Goal: Navigation & Orientation: Find specific page/section

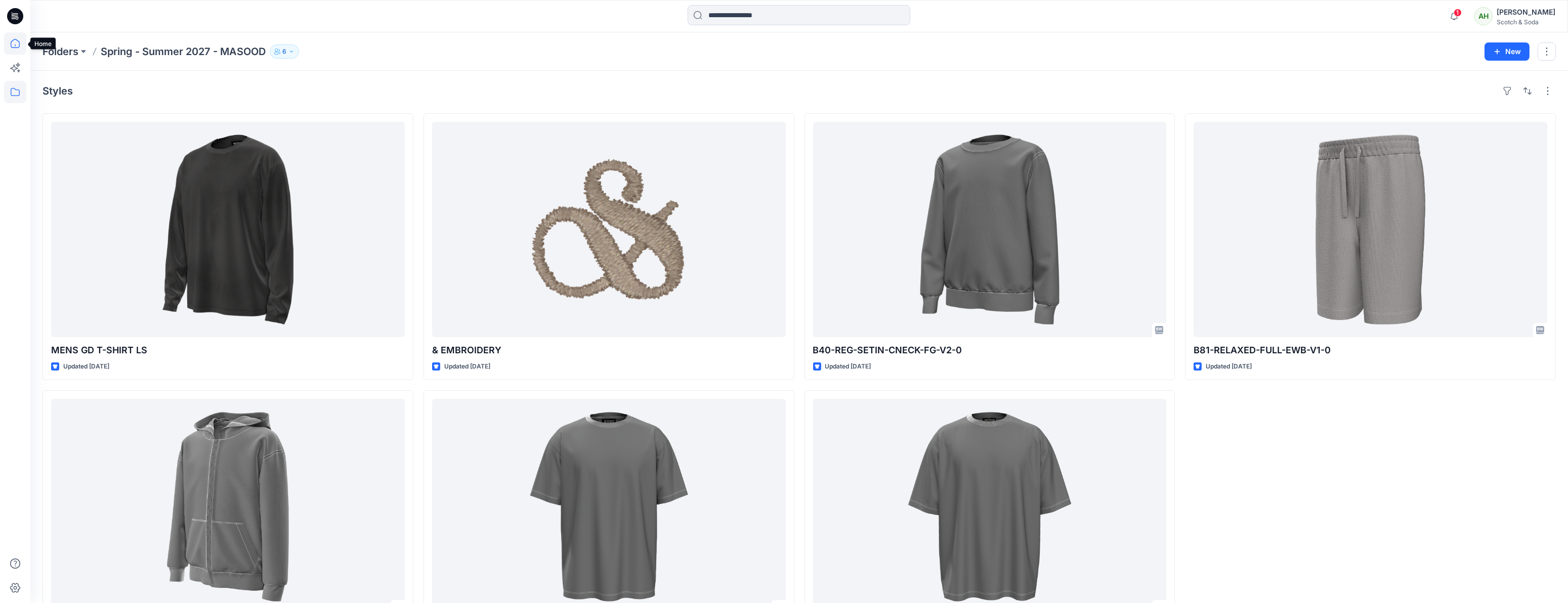
click at [11, 45] on icon at bounding box center [15, 43] width 9 height 9
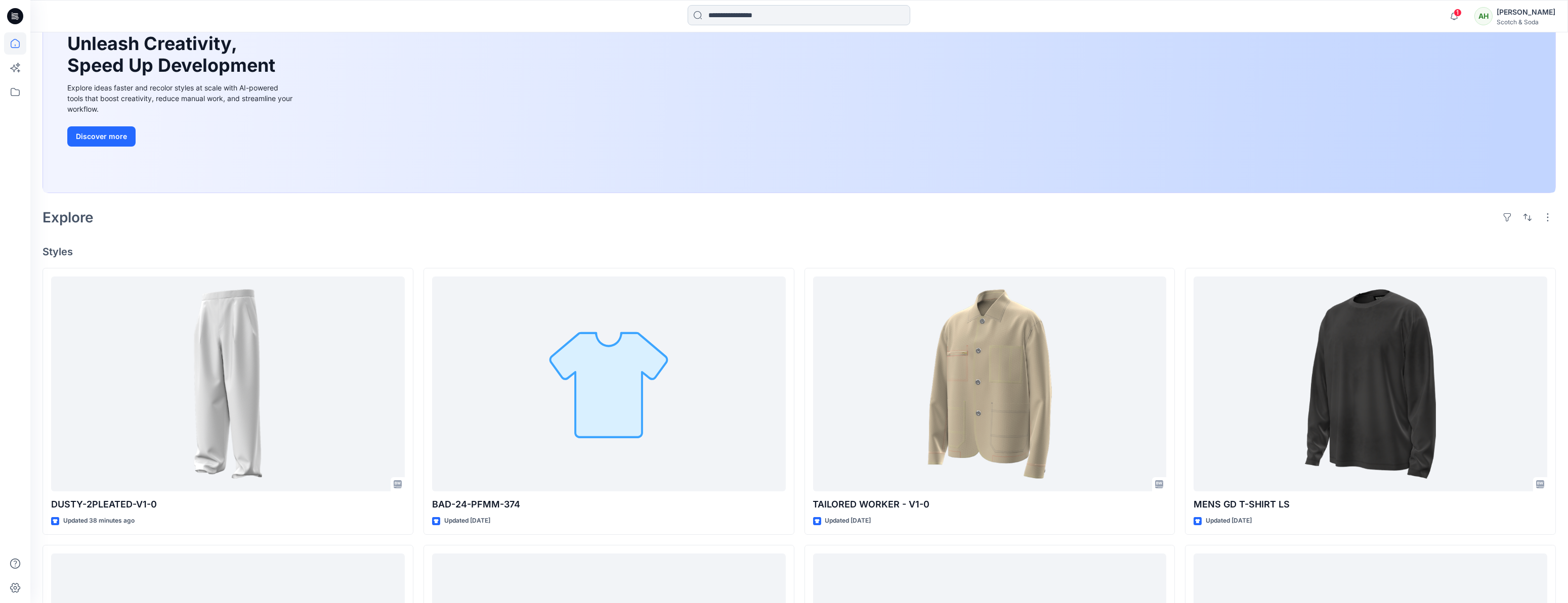
scroll to position [122, 0]
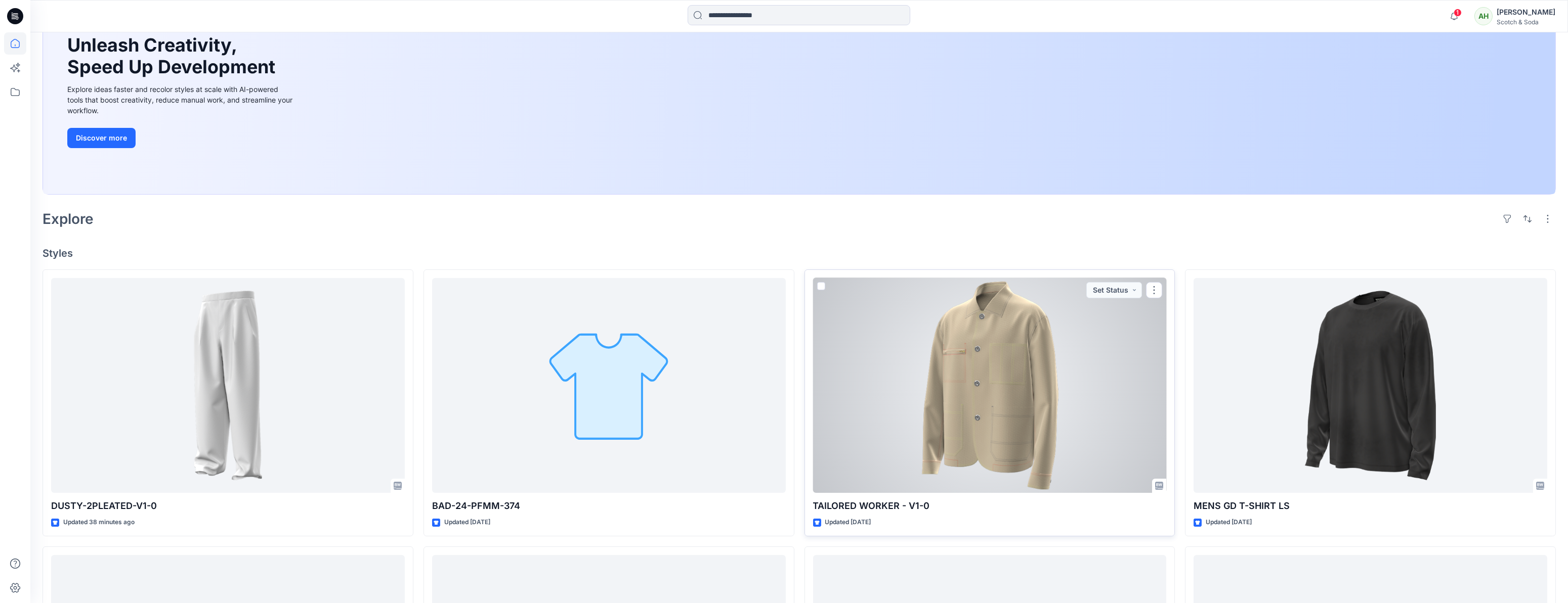
click at [1024, 390] on div at bounding box center [990, 386] width 353 height 216
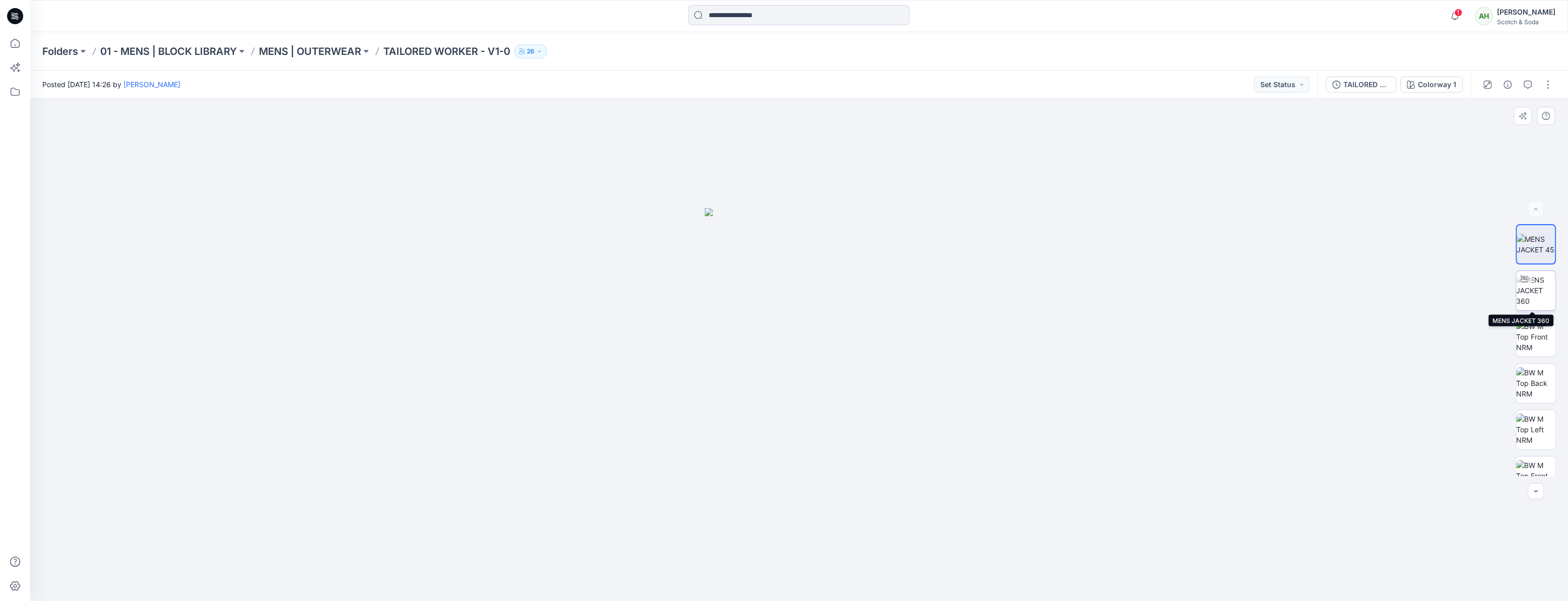
click at [1531, 290] on img at bounding box center [1536, 291] width 39 height 32
drag, startPoint x: 1085, startPoint y: 344, endPoint x: 868, endPoint y: 382, distance: 220.3
click at [868, 382] on div at bounding box center [799, 350] width 1538 height 502
drag, startPoint x: 969, startPoint y: 367, endPoint x: 1048, endPoint y: 364, distance: 79.1
click at [1048, 364] on div at bounding box center [799, 350] width 1538 height 502
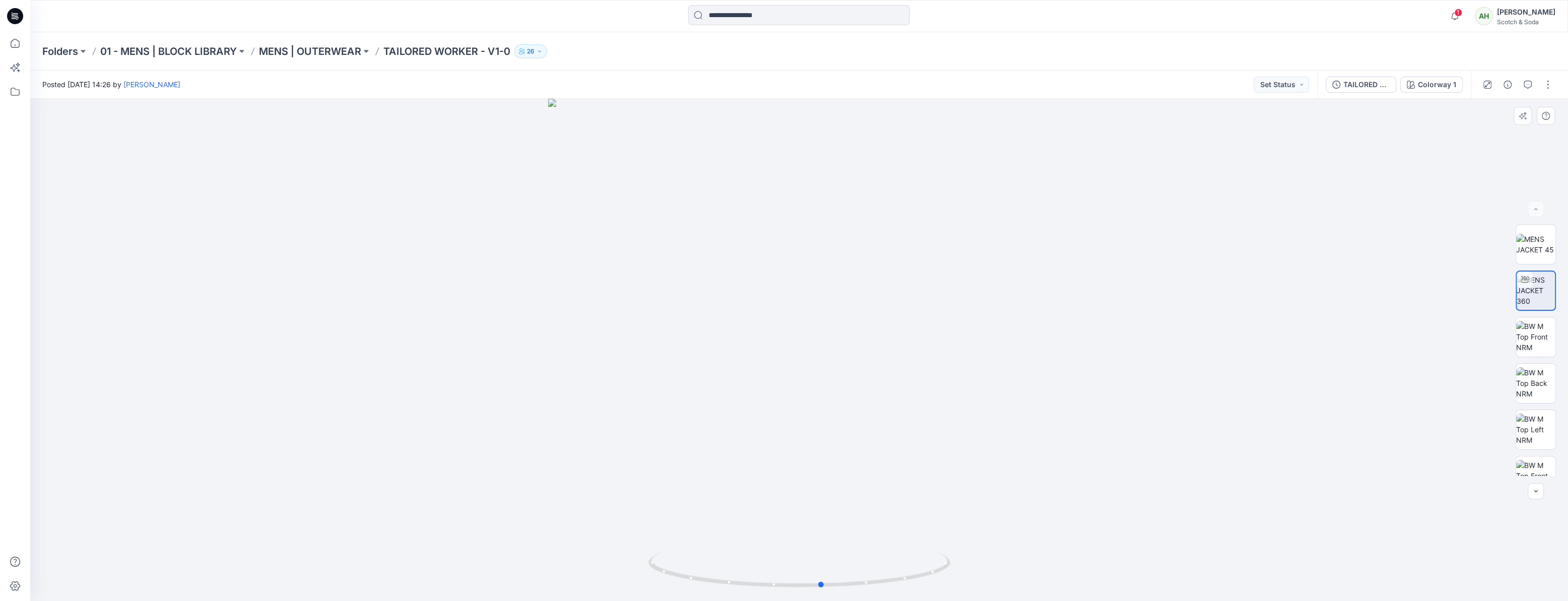
drag, startPoint x: 1051, startPoint y: 424, endPoint x: 842, endPoint y: 484, distance: 217.4
click at [910, 437] on div at bounding box center [799, 350] width 1538 height 502
drag, startPoint x: 748, startPoint y: 382, endPoint x: 846, endPoint y: 380, distance: 98.0
click at [846, 380] on div at bounding box center [799, 350] width 1538 height 502
drag, startPoint x: 802, startPoint y: 330, endPoint x: 832, endPoint y: 340, distance: 31.6
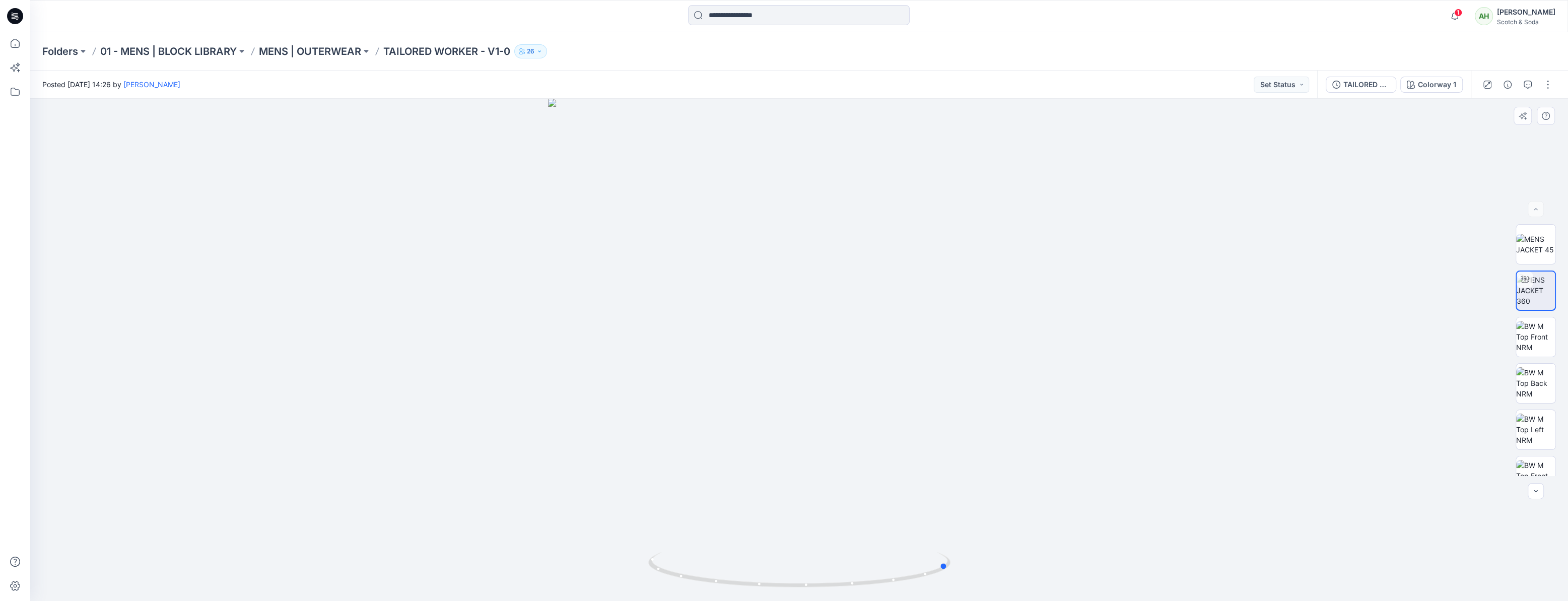
click at [832, 340] on div at bounding box center [799, 350] width 1538 height 502
drag, startPoint x: 966, startPoint y: 328, endPoint x: 851, endPoint y: 335, distance: 115.2
click at [851, 335] on div at bounding box center [799, 350] width 1538 height 502
drag, startPoint x: 756, startPoint y: 421, endPoint x: 855, endPoint y: 463, distance: 107.5
click at [893, 424] on div at bounding box center [799, 350] width 1538 height 502
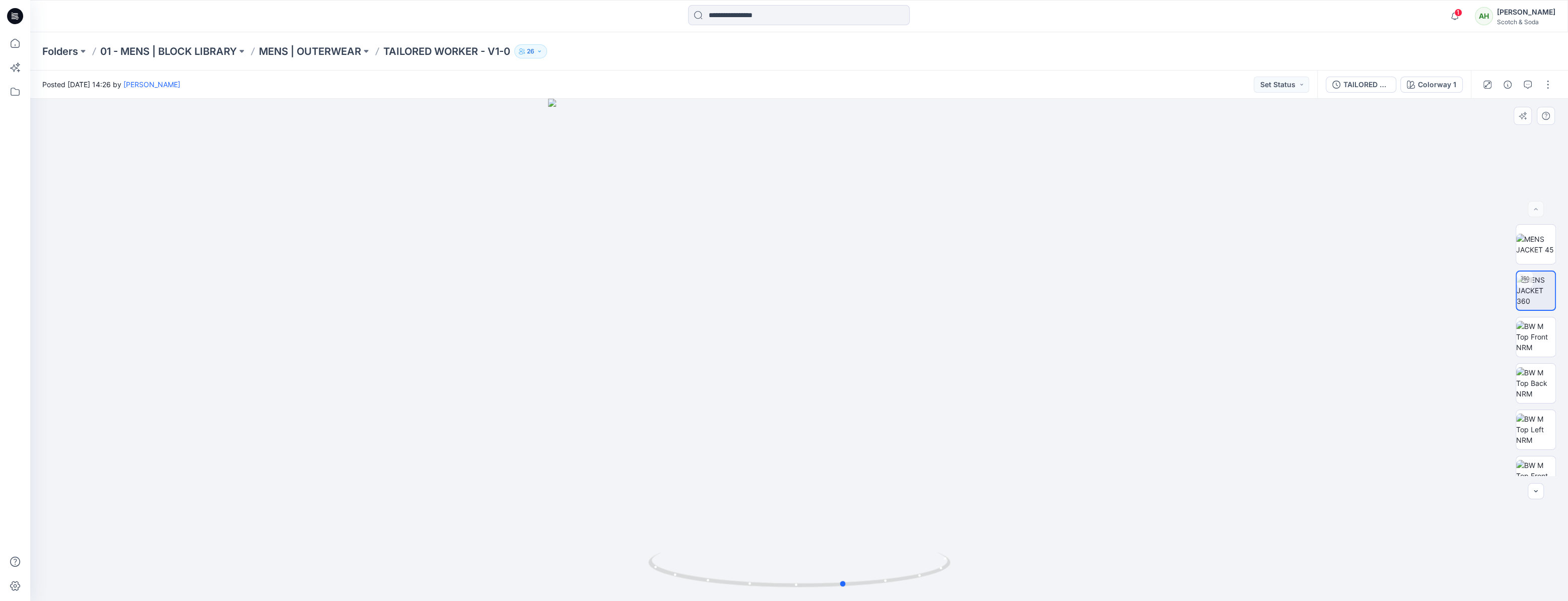
drag, startPoint x: 1081, startPoint y: 373, endPoint x: 954, endPoint y: 395, distance: 128.9
click at [954, 395] on div at bounding box center [799, 350] width 1538 height 502
drag, startPoint x: 951, startPoint y: 371, endPoint x: 842, endPoint y: 397, distance: 112.1
click at [842, 397] on div at bounding box center [799, 350] width 1538 height 502
drag, startPoint x: 782, startPoint y: 526, endPoint x: 840, endPoint y: 514, distance: 59.2
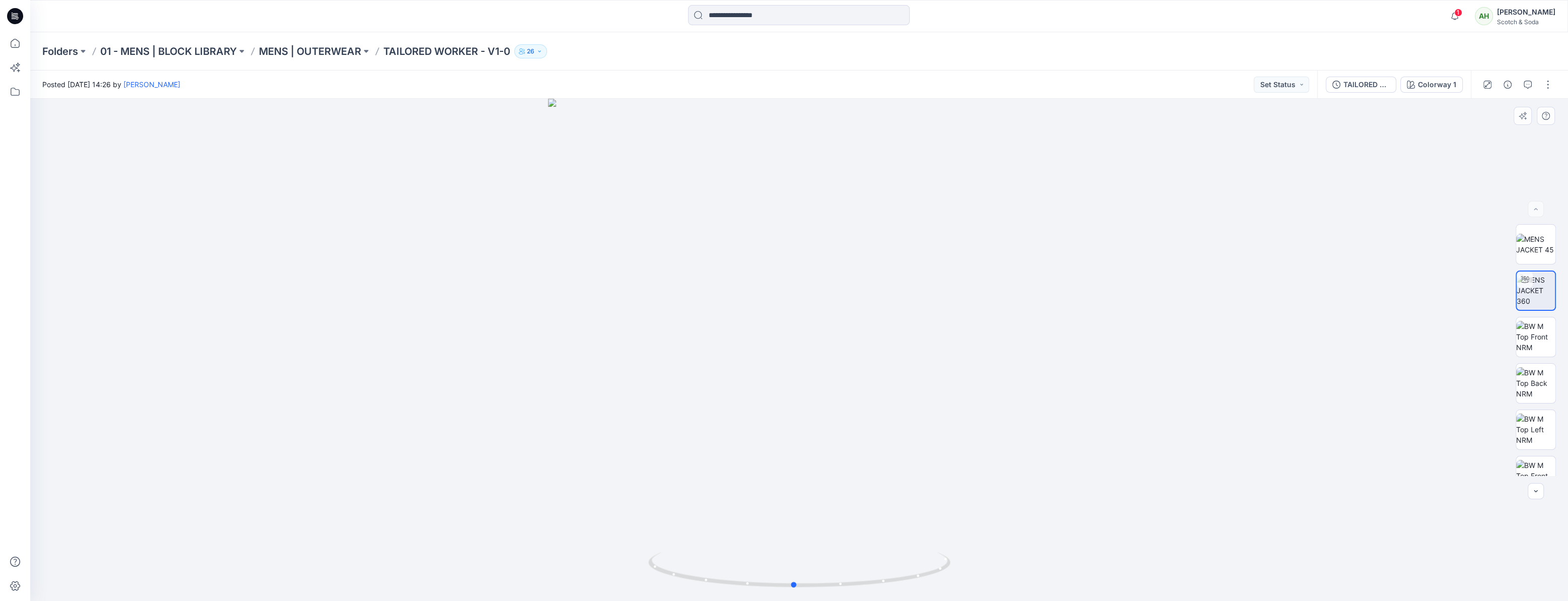
click at [840, 514] on div at bounding box center [799, 350] width 1538 height 502
drag, startPoint x: 961, startPoint y: 386, endPoint x: 892, endPoint y: 394, distance: 69.5
click at [892, 394] on div at bounding box center [799, 350] width 1538 height 502
drag, startPoint x: 793, startPoint y: 474, endPoint x: 729, endPoint y: 482, distance: 64.5
click at [729, 482] on div at bounding box center [799, 350] width 1538 height 502
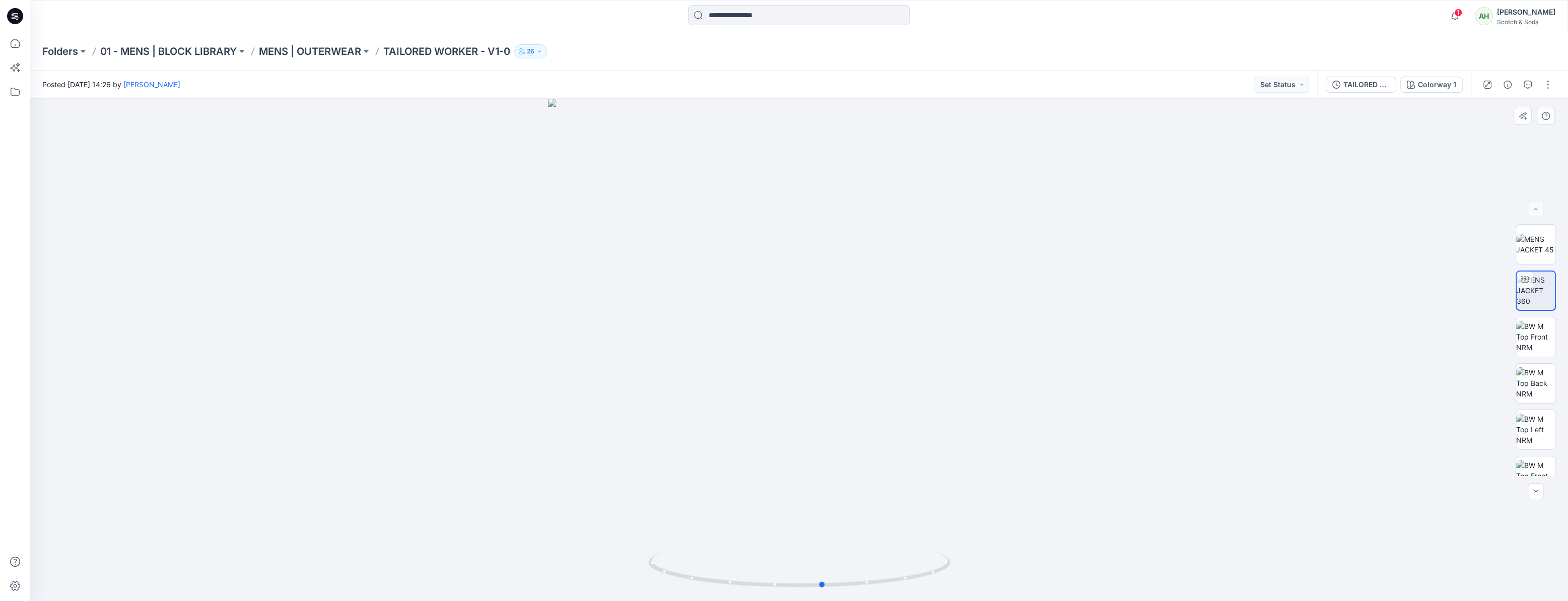
drag, startPoint x: 1067, startPoint y: 305, endPoint x: 925, endPoint y: 335, distance: 145.1
click at [925, 337] on div at bounding box center [799, 350] width 1538 height 502
drag, startPoint x: 970, startPoint y: 247, endPoint x: 808, endPoint y: 262, distance: 162.7
click at [808, 262] on div at bounding box center [799, 350] width 1538 height 502
drag, startPoint x: 866, startPoint y: 428, endPoint x: 733, endPoint y: 442, distance: 133.7
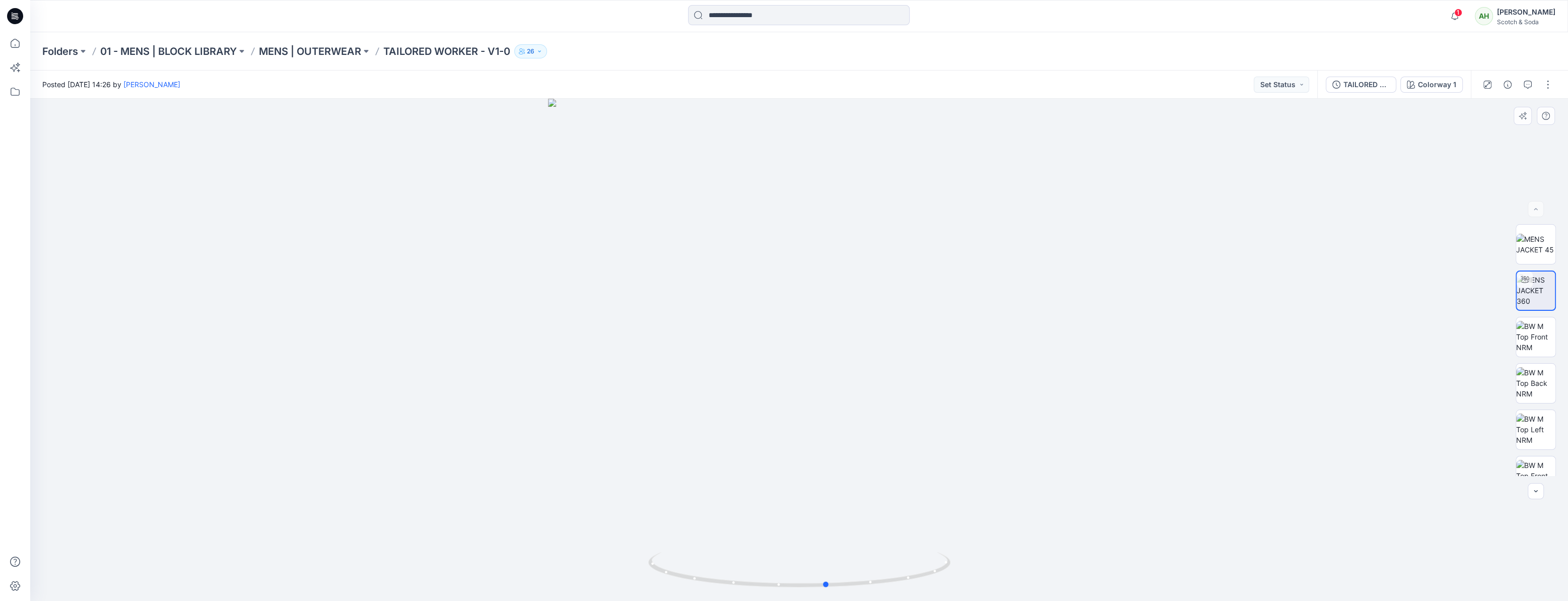
click at [733, 442] on div at bounding box center [799, 350] width 1538 height 502
click at [17, 43] on icon at bounding box center [15, 43] width 22 height 22
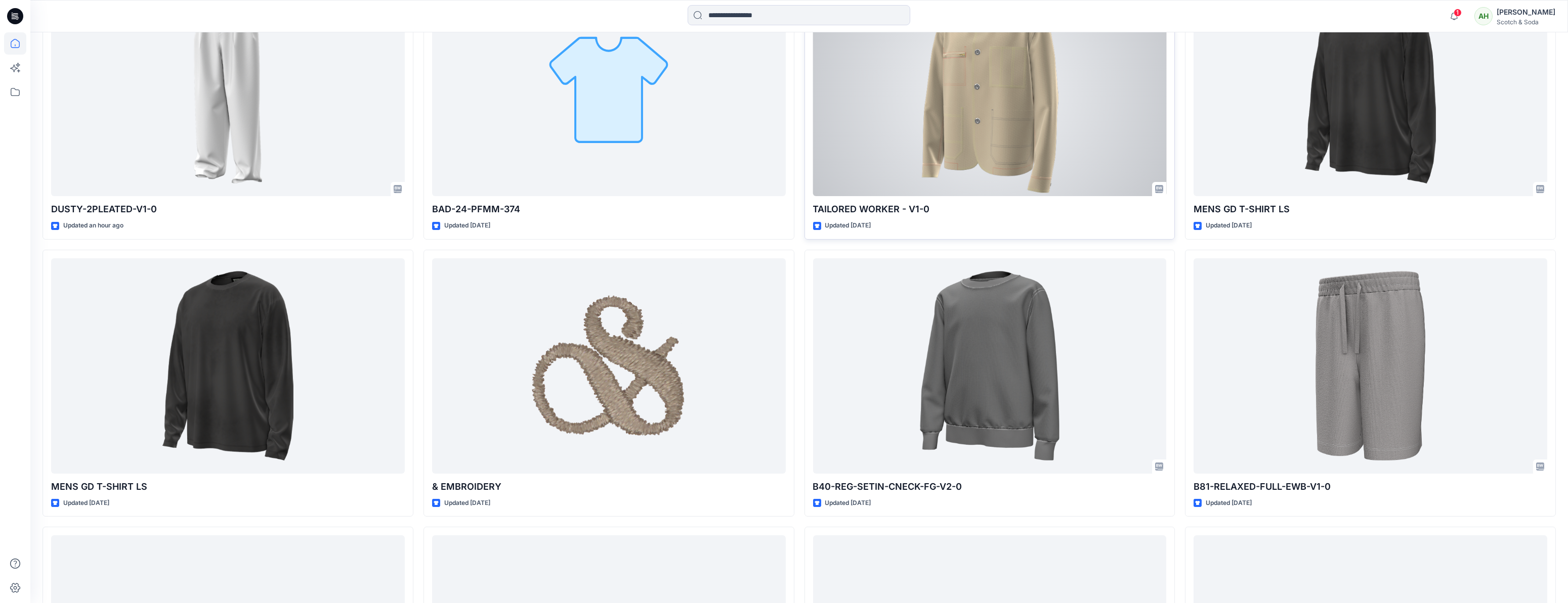
scroll to position [657, 0]
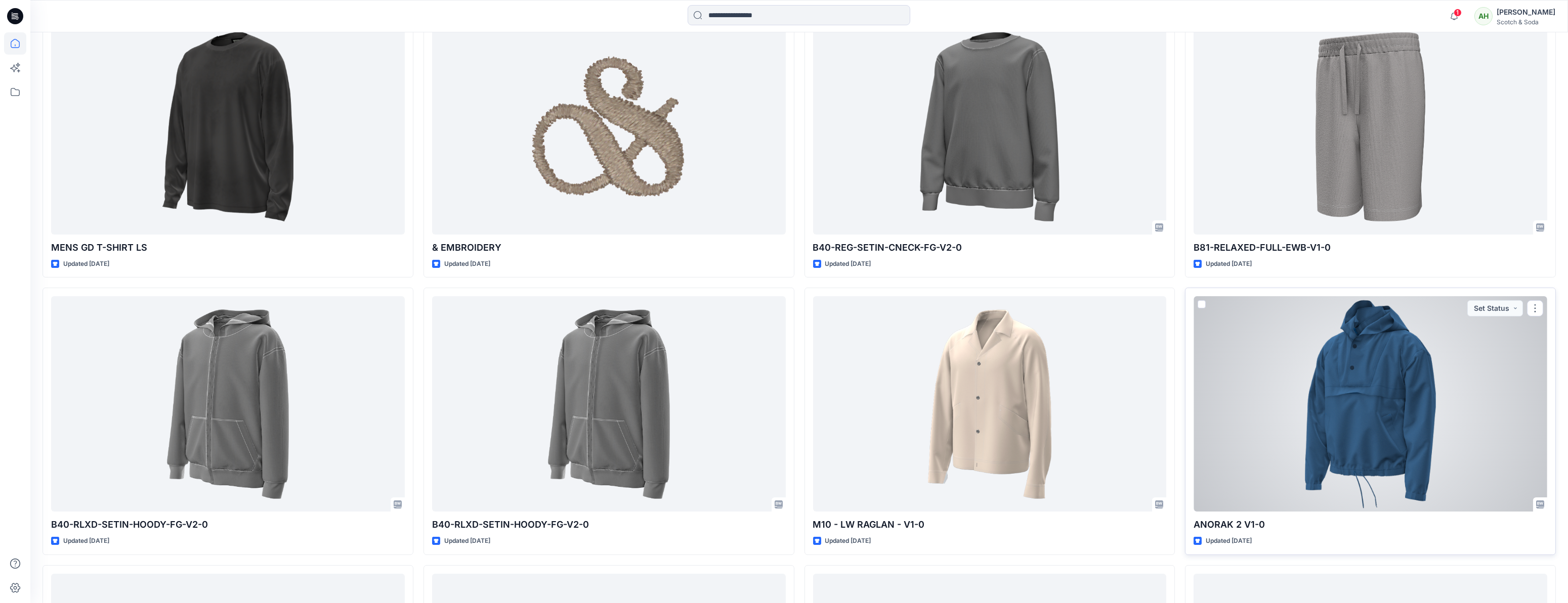
click at [1334, 405] on div at bounding box center [1370, 404] width 353 height 216
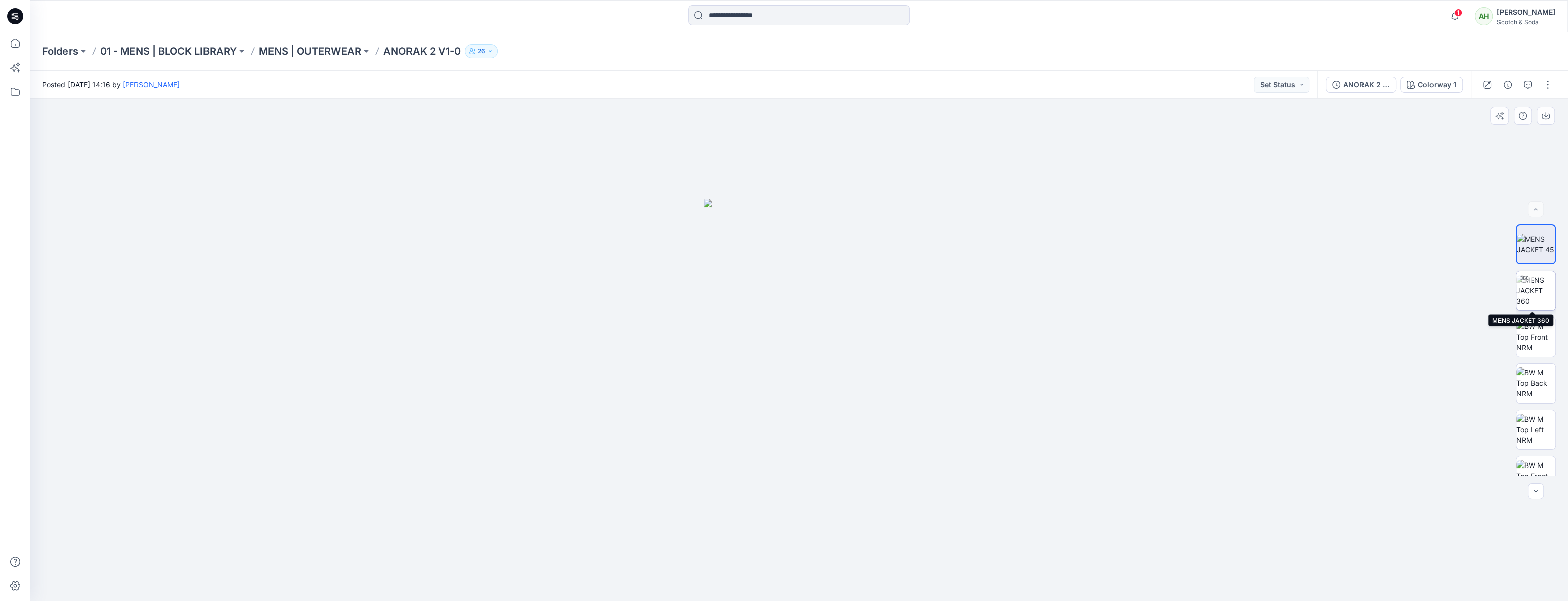
click at [1538, 290] on img at bounding box center [1536, 291] width 39 height 32
drag, startPoint x: 1080, startPoint y: 363, endPoint x: 842, endPoint y: 396, distance: 240.3
click at [822, 404] on div at bounding box center [799, 350] width 1538 height 502
click at [1523, 340] on img at bounding box center [1536, 337] width 39 height 32
click at [15, 41] on icon at bounding box center [15, 43] width 22 height 22
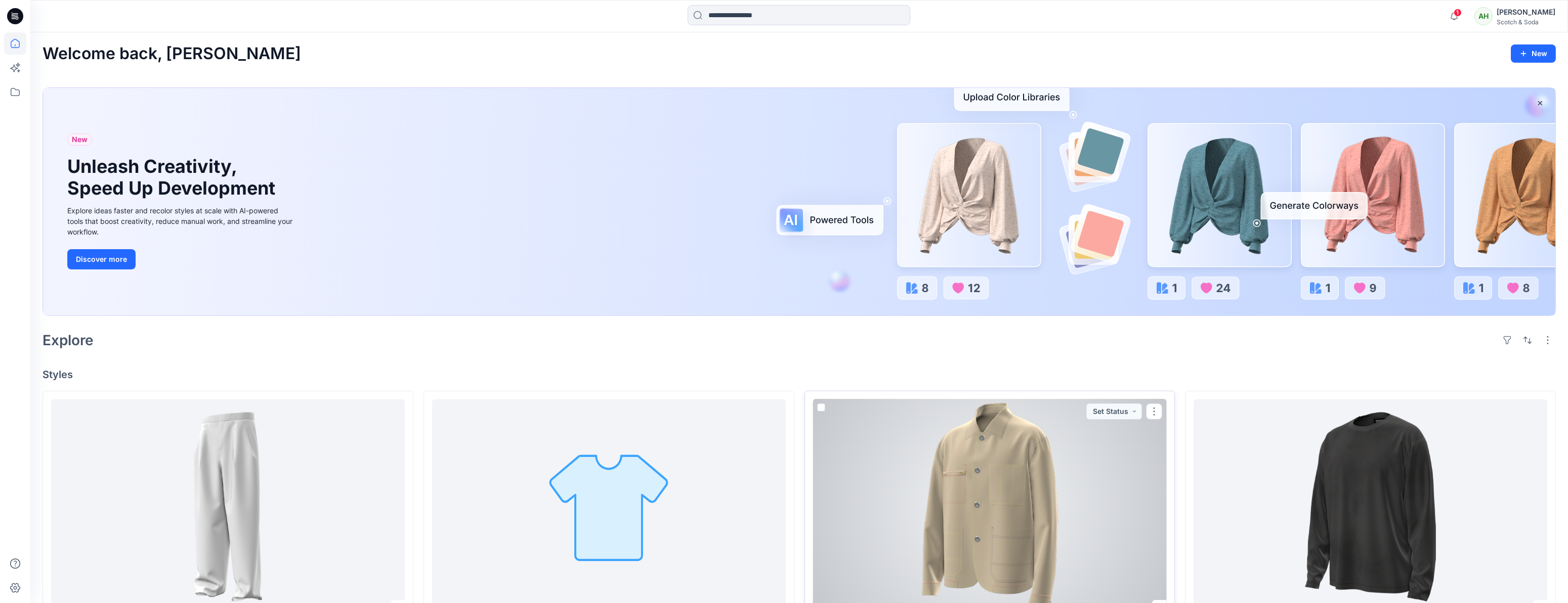
click at [1049, 507] on div at bounding box center [990, 507] width 353 height 216
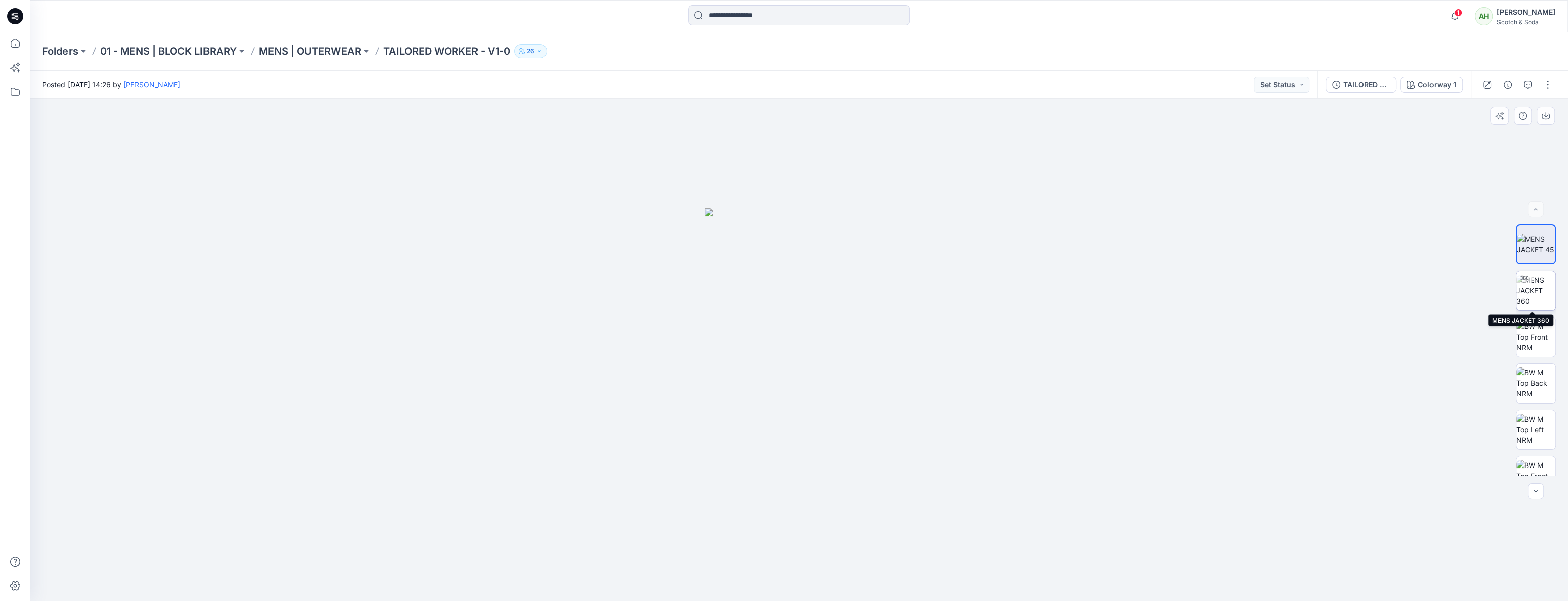
click at [1526, 292] on img at bounding box center [1536, 291] width 39 height 32
drag, startPoint x: 1116, startPoint y: 340, endPoint x: 952, endPoint y: 357, distance: 164.9
click at [952, 357] on div at bounding box center [799, 350] width 1538 height 502
drag, startPoint x: 1116, startPoint y: 359, endPoint x: 992, endPoint y: 373, distance: 124.8
click at [992, 373] on div at bounding box center [799, 350] width 1538 height 502
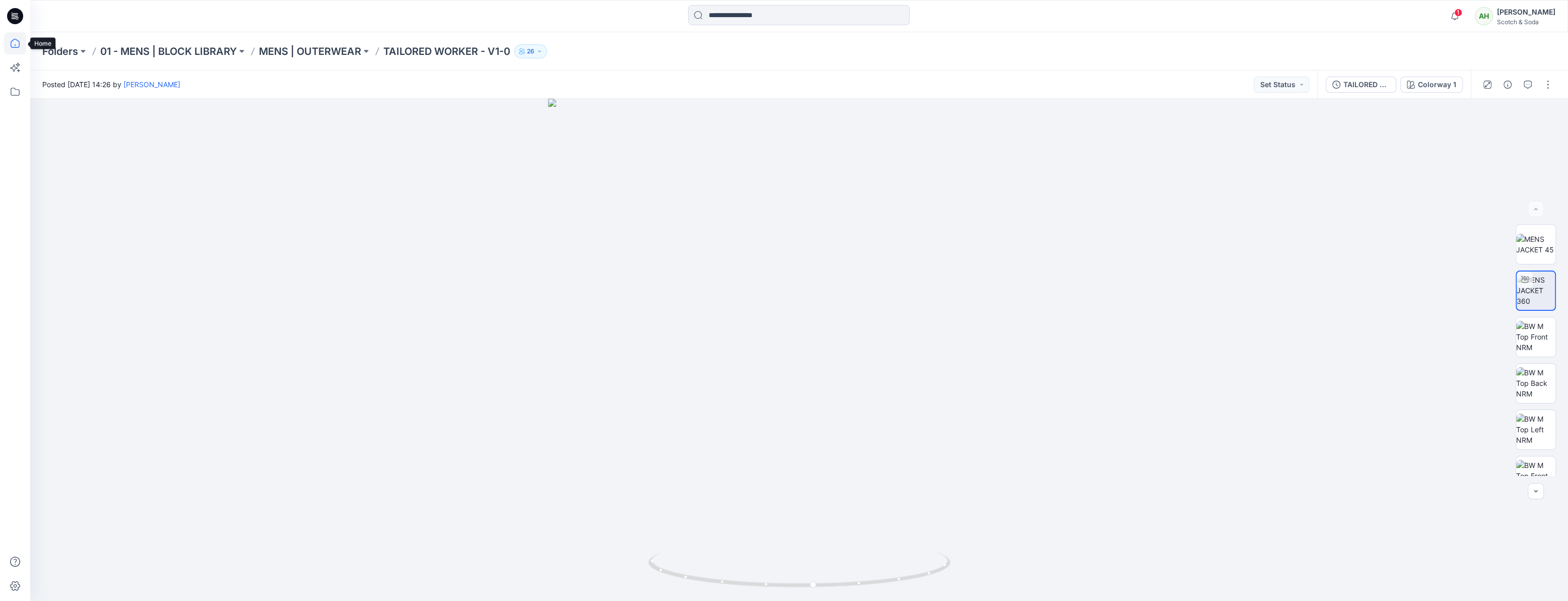
click at [14, 43] on icon at bounding box center [15, 43] width 22 height 22
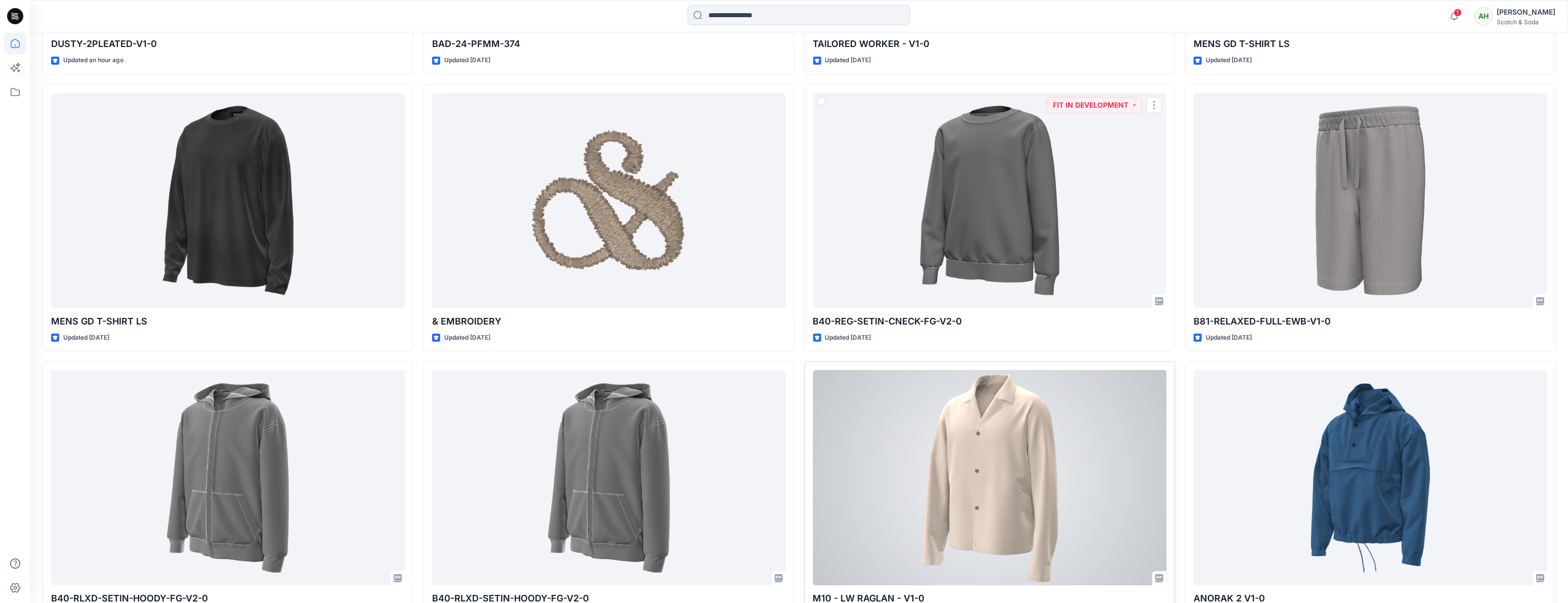
scroll to position [585, 0]
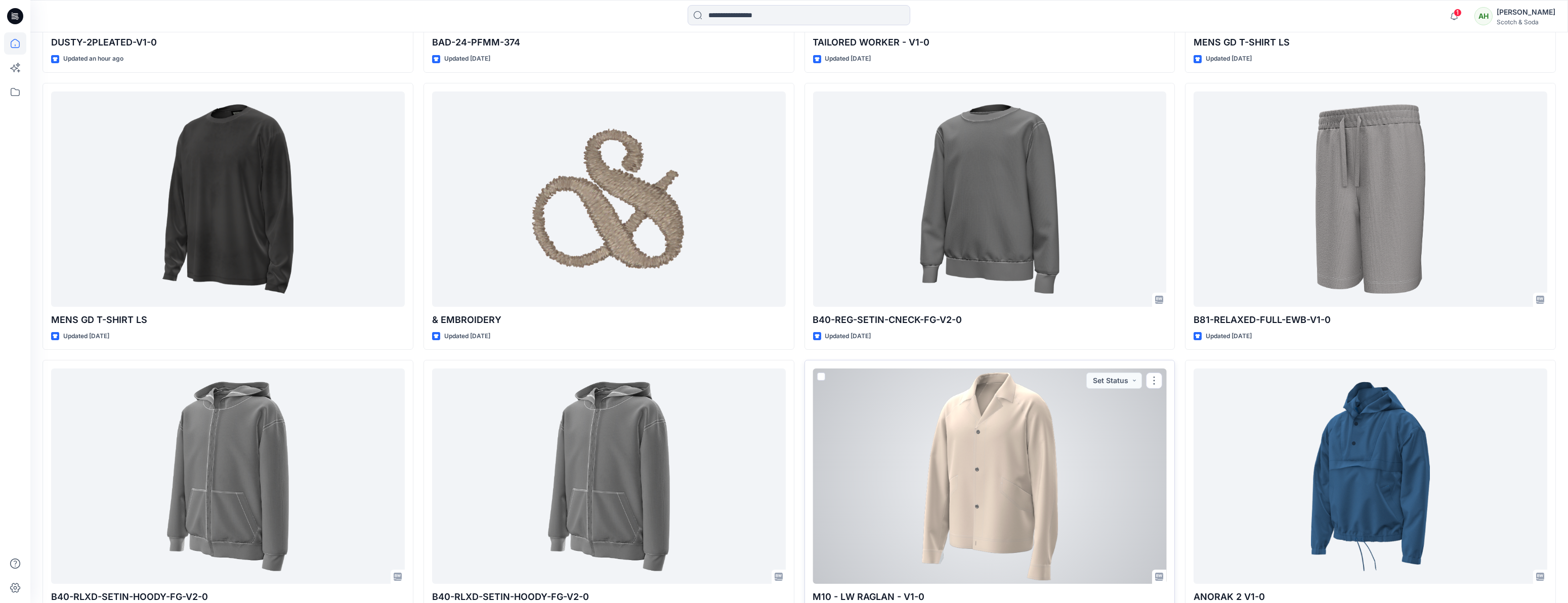
click at [1006, 446] on div at bounding box center [990, 476] width 353 height 216
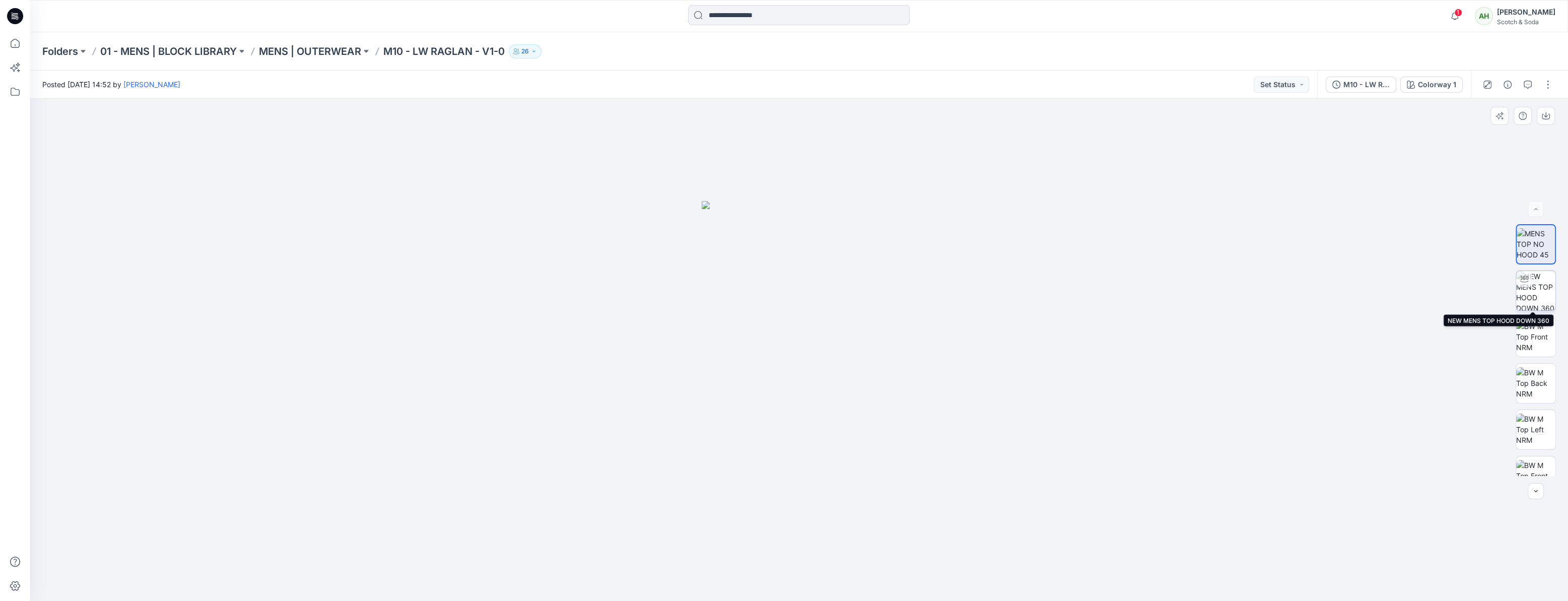
click at [1536, 296] on img at bounding box center [1536, 291] width 39 height 39
drag, startPoint x: 1272, startPoint y: 330, endPoint x: 1018, endPoint y: 323, distance: 254.1
click at [1018, 323] on div at bounding box center [799, 350] width 1538 height 502
drag, startPoint x: 1018, startPoint y: 323, endPoint x: 855, endPoint y: 323, distance: 163.0
click at [855, 323] on div at bounding box center [799, 350] width 1538 height 502
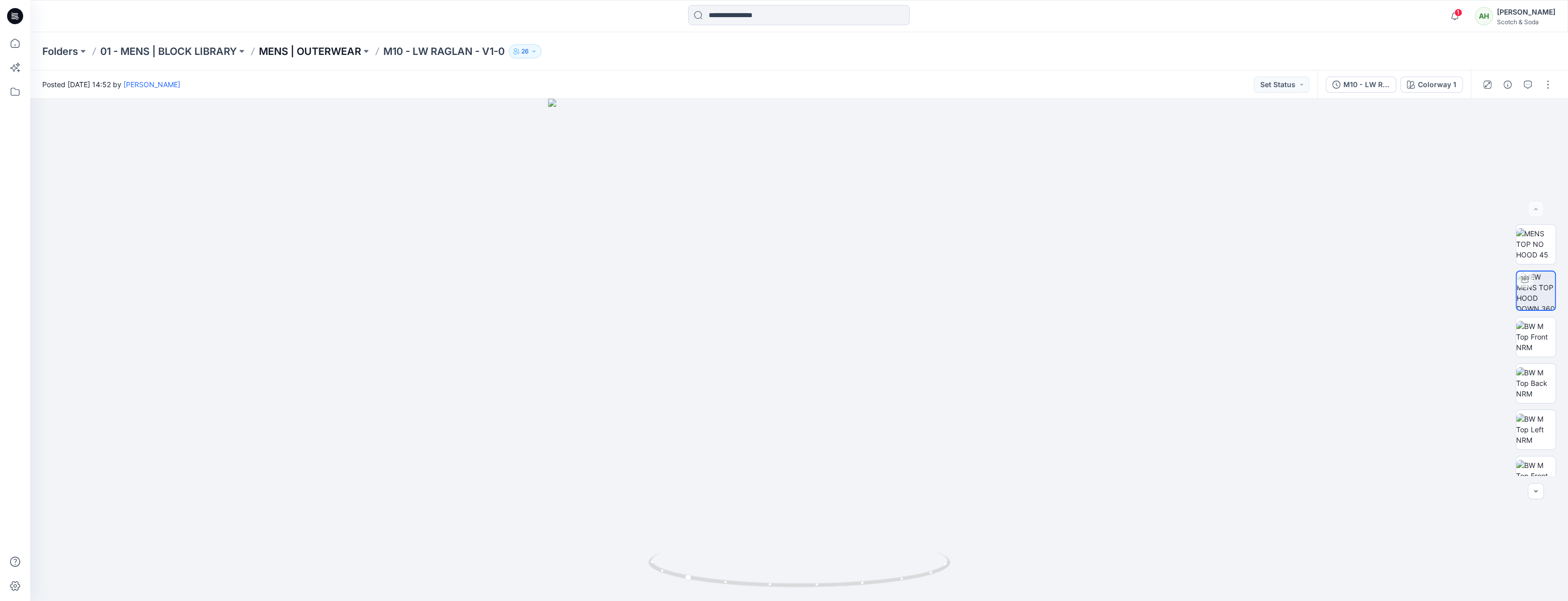
click at [343, 52] on p "MENS | OUTERWEAR" at bounding box center [310, 51] width 102 height 14
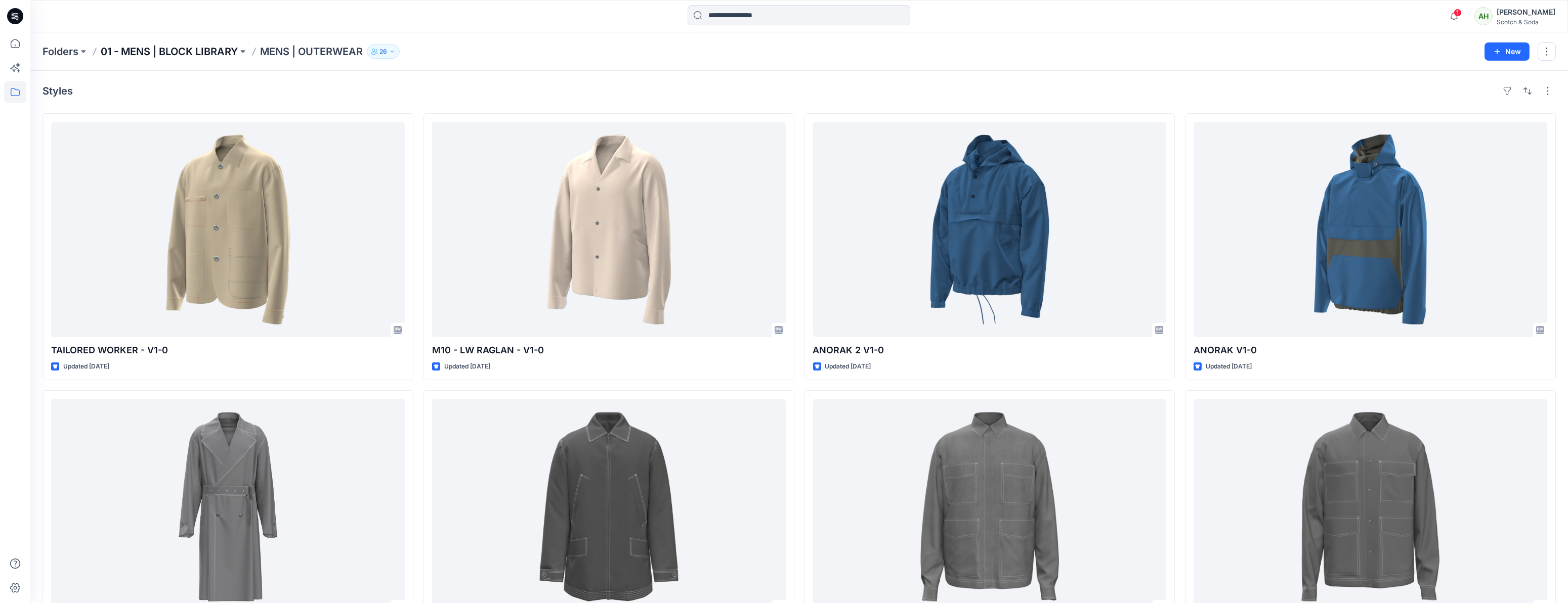
click at [155, 50] on p "01 - MENS | BLOCK LIBRARY" at bounding box center [169, 51] width 137 height 14
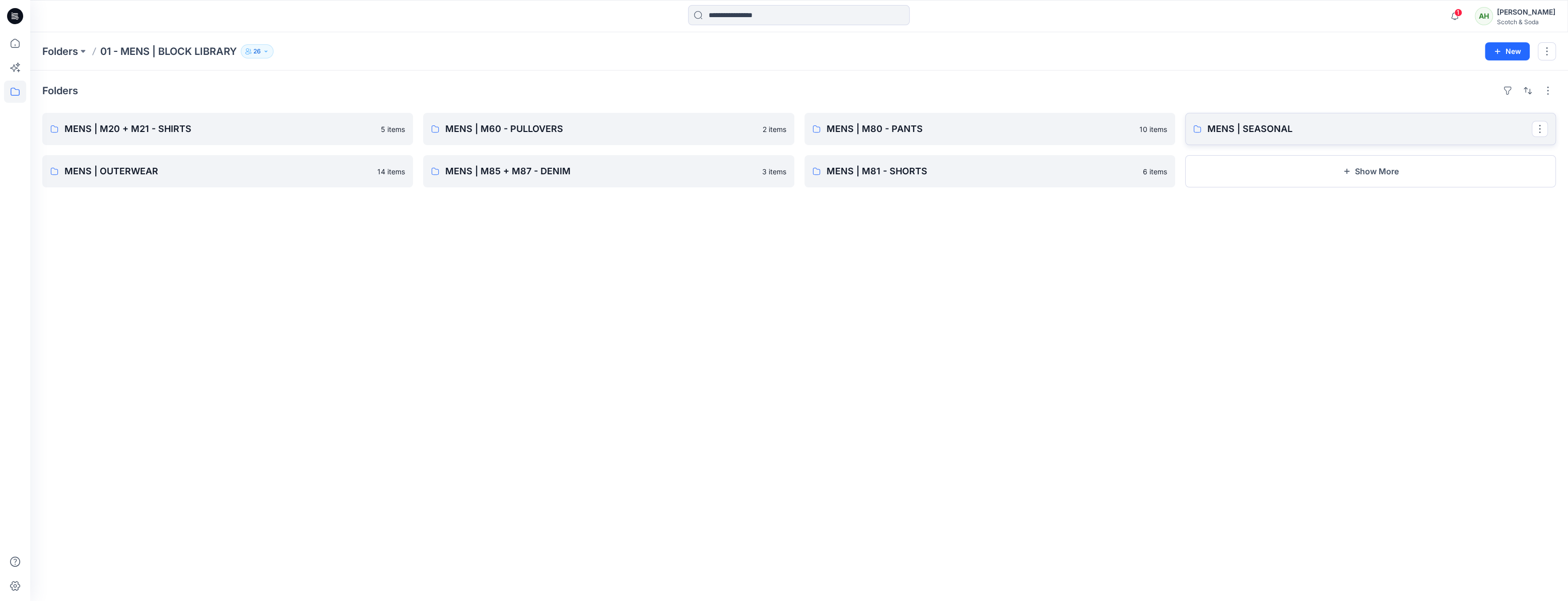
click at [1305, 126] on p "MENS | SEASONAL" at bounding box center [1370, 129] width 325 height 14
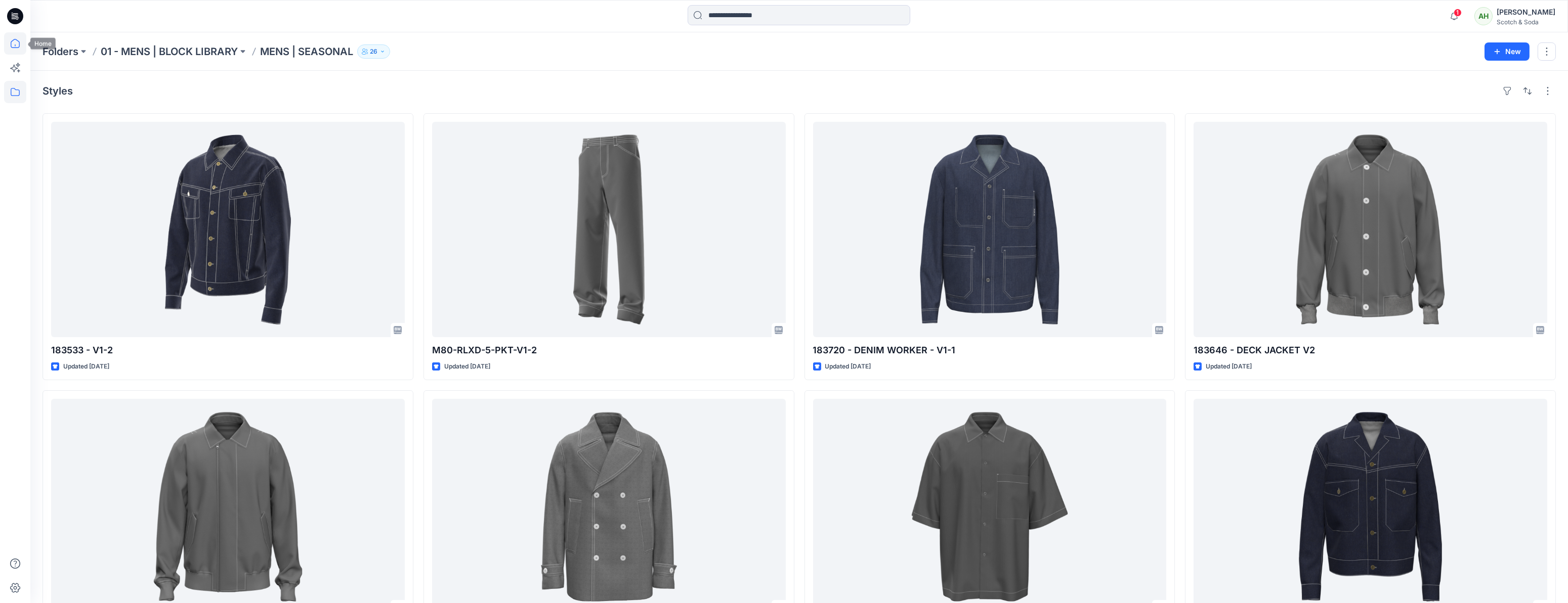
click at [13, 41] on icon at bounding box center [15, 43] width 22 height 22
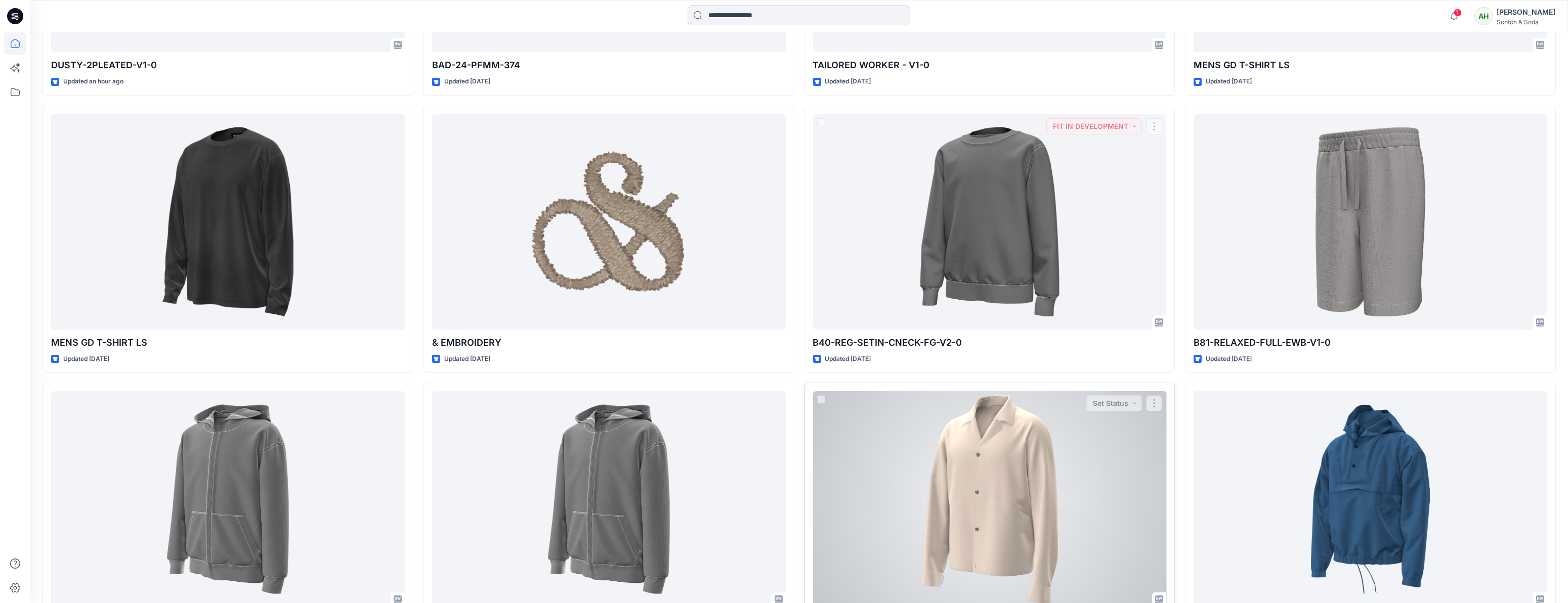
scroll to position [690, 0]
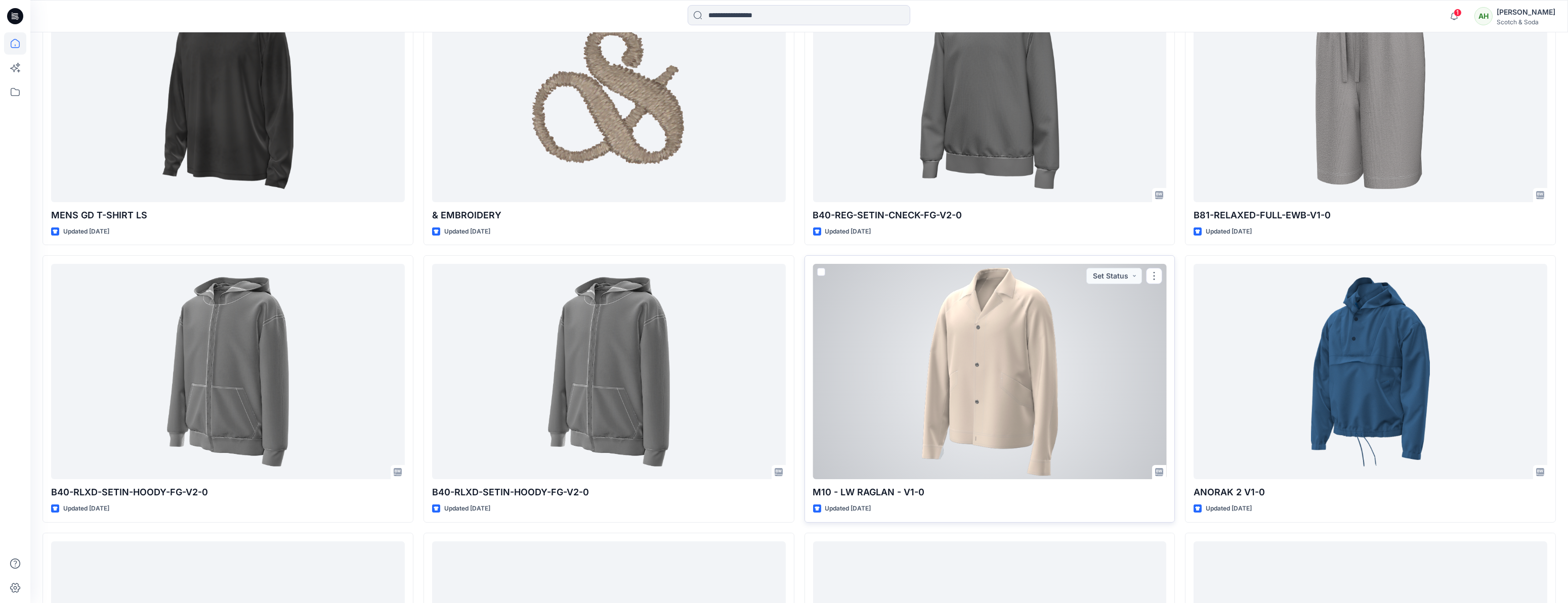
click at [1031, 389] on div at bounding box center [990, 372] width 353 height 216
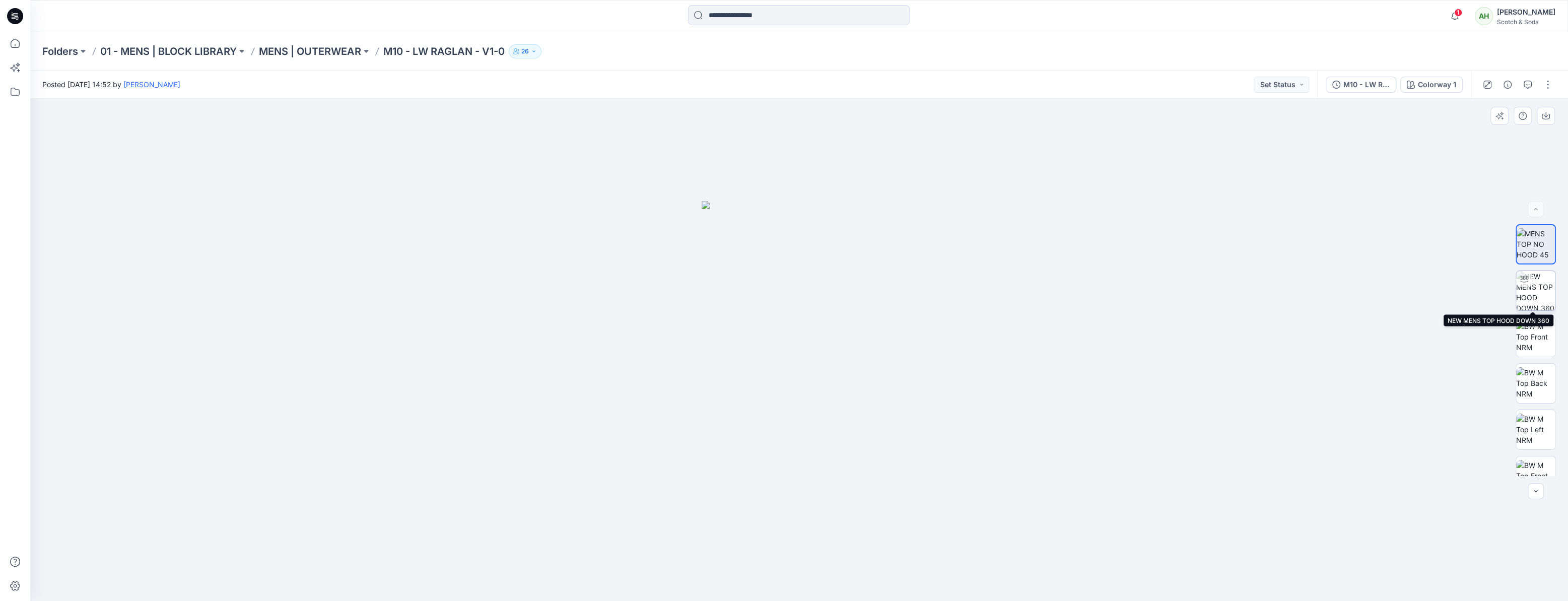
click at [1528, 289] on img at bounding box center [1536, 291] width 39 height 39
drag, startPoint x: 958, startPoint y: 286, endPoint x: 800, endPoint y: 259, distance: 160.3
click at [913, 287] on div at bounding box center [799, 350] width 1538 height 502
drag, startPoint x: 612, startPoint y: 289, endPoint x: 749, endPoint y: 295, distance: 137.1
click at [749, 295] on div at bounding box center [799, 350] width 1538 height 502
